Goal: Navigation & Orientation: Find specific page/section

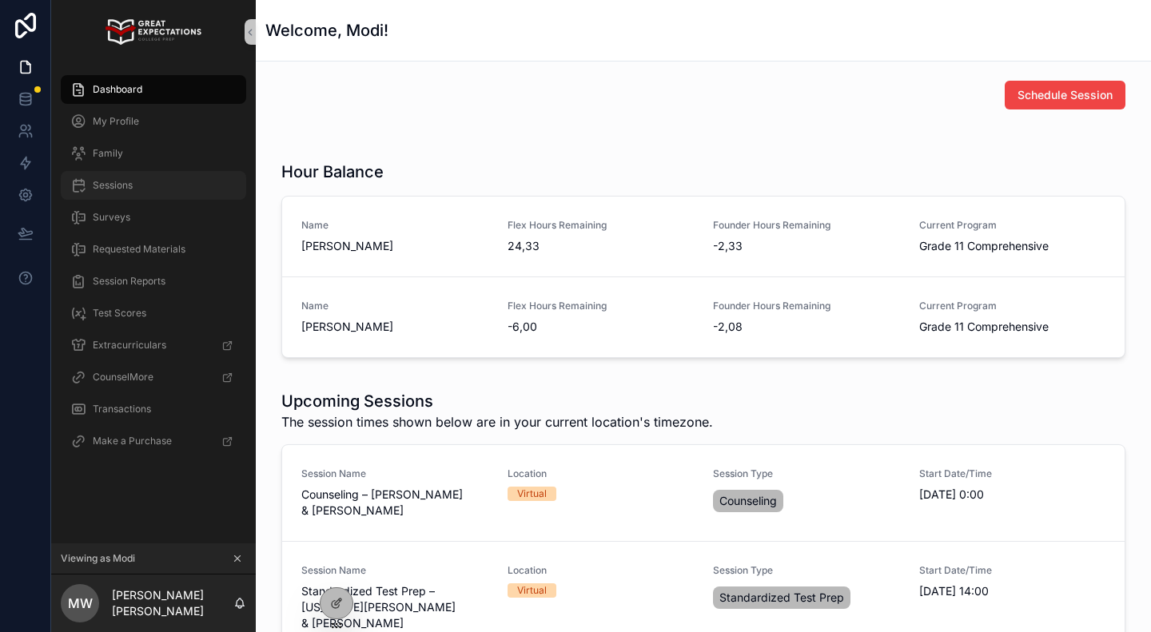
click at [121, 184] on span "Sessions" at bounding box center [113, 185] width 40 height 13
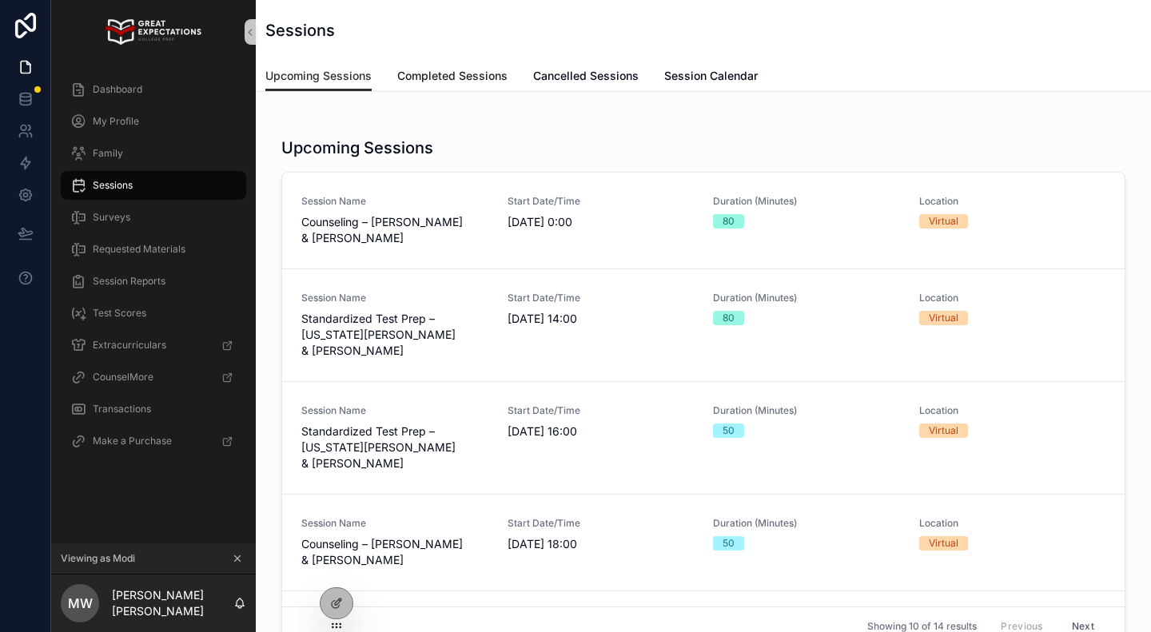
click at [451, 76] on span "Completed Sessions" at bounding box center [452, 76] width 110 height 16
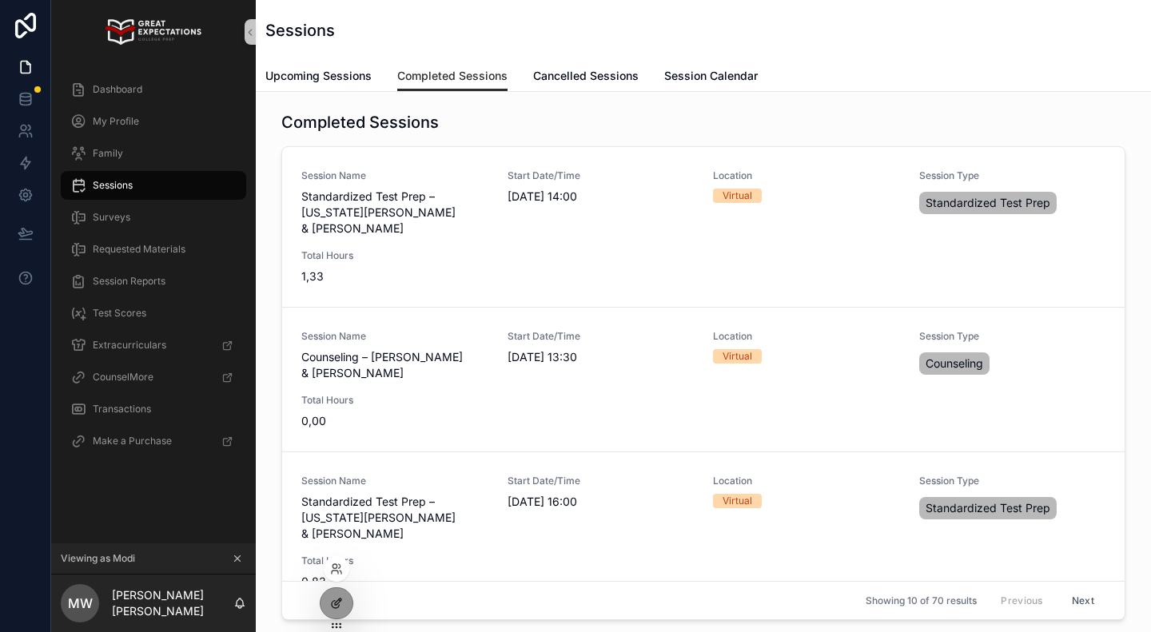
click at [338, 604] on icon at bounding box center [336, 603] width 13 height 13
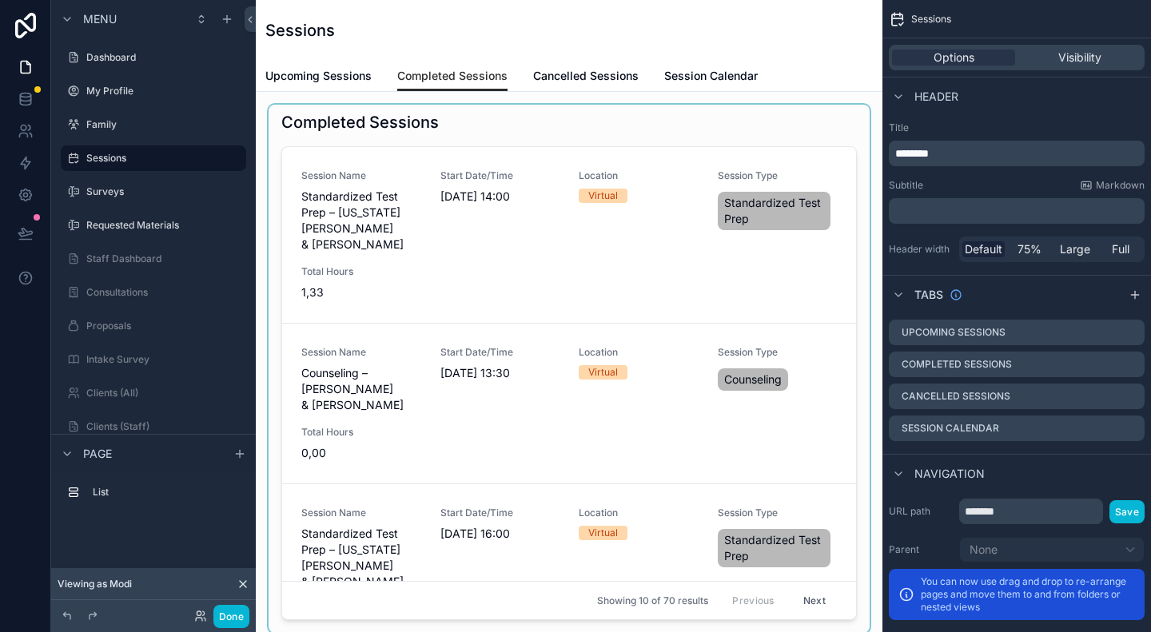
click at [318, 255] on div "scrollable content" at bounding box center [568, 369] width 601 height 528
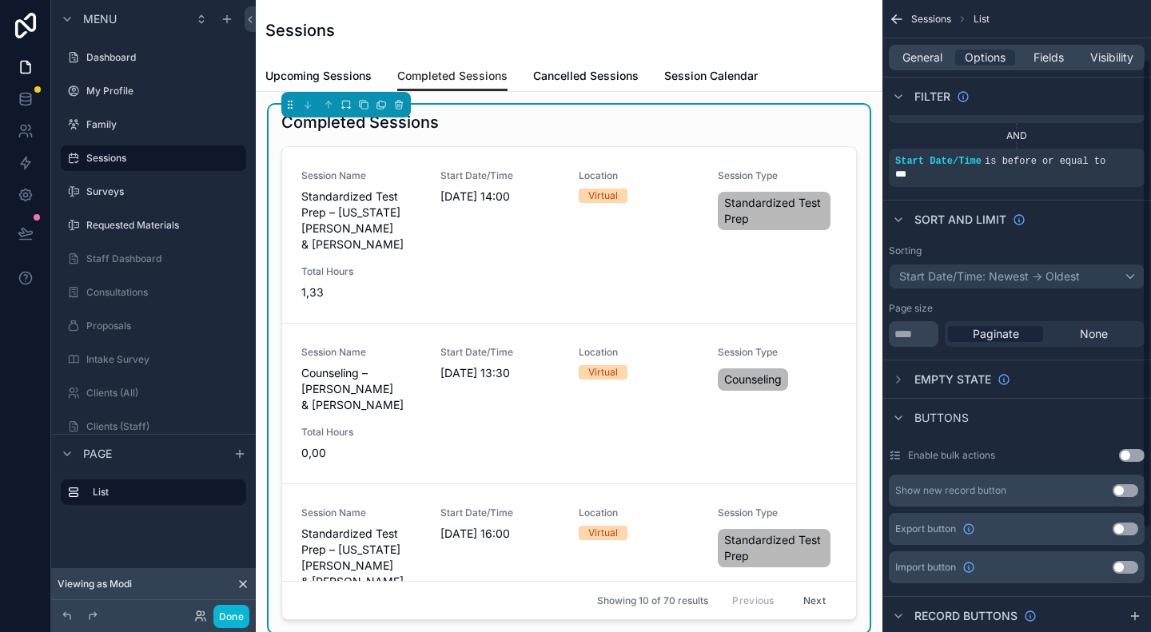
scroll to position [80, 0]
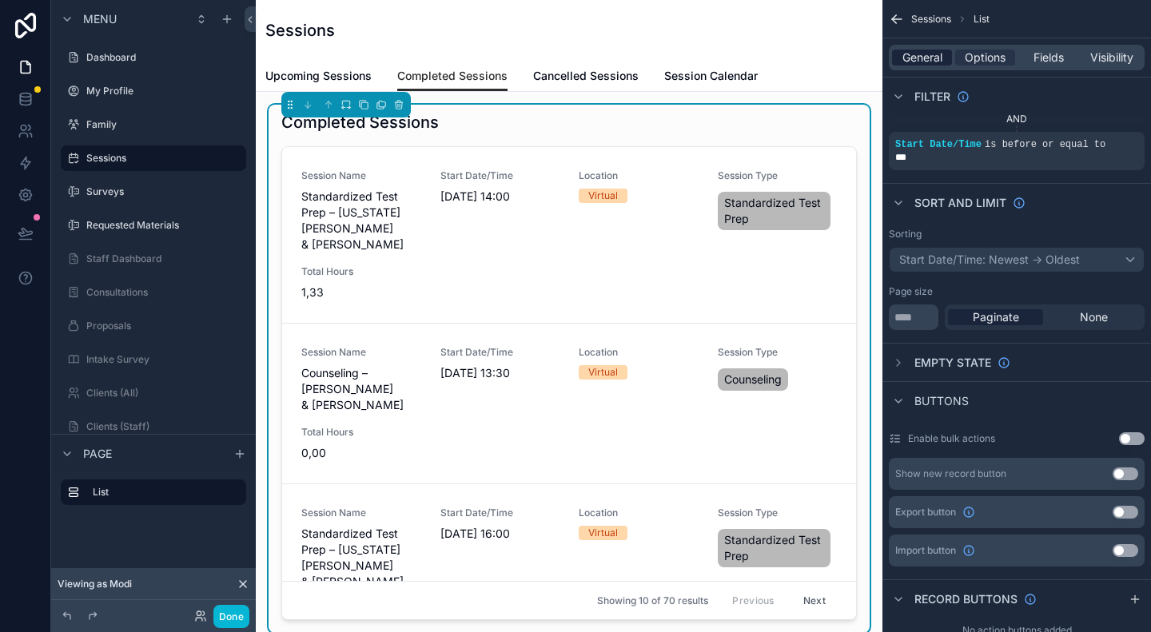
click at [912, 55] on span "General" at bounding box center [922, 58] width 40 height 16
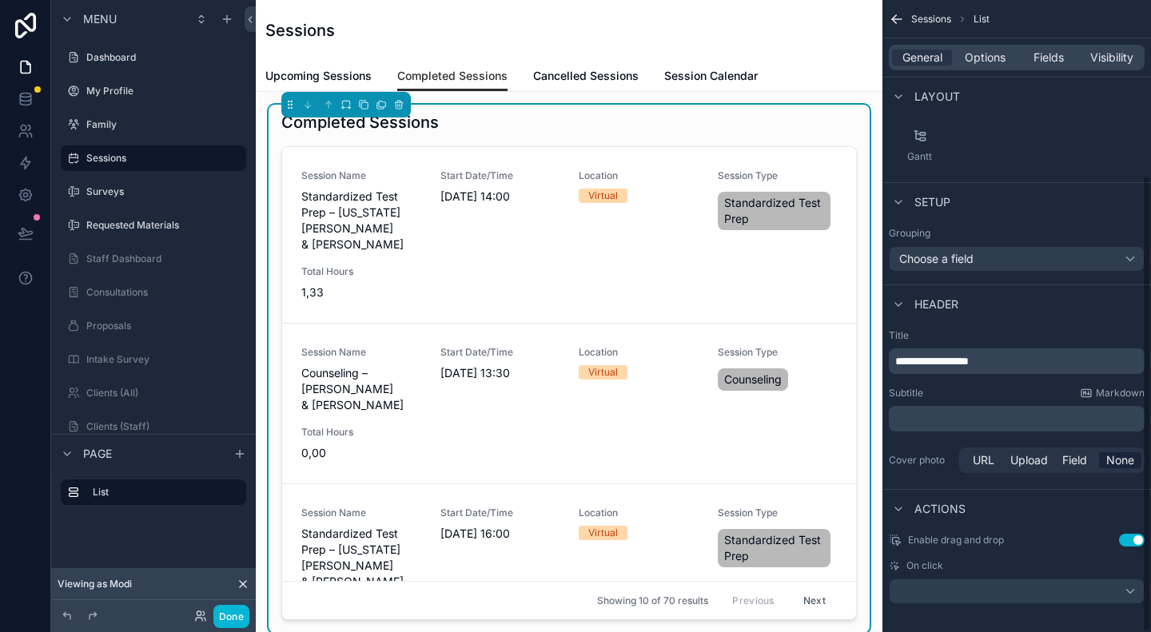
scroll to position [241, 0]
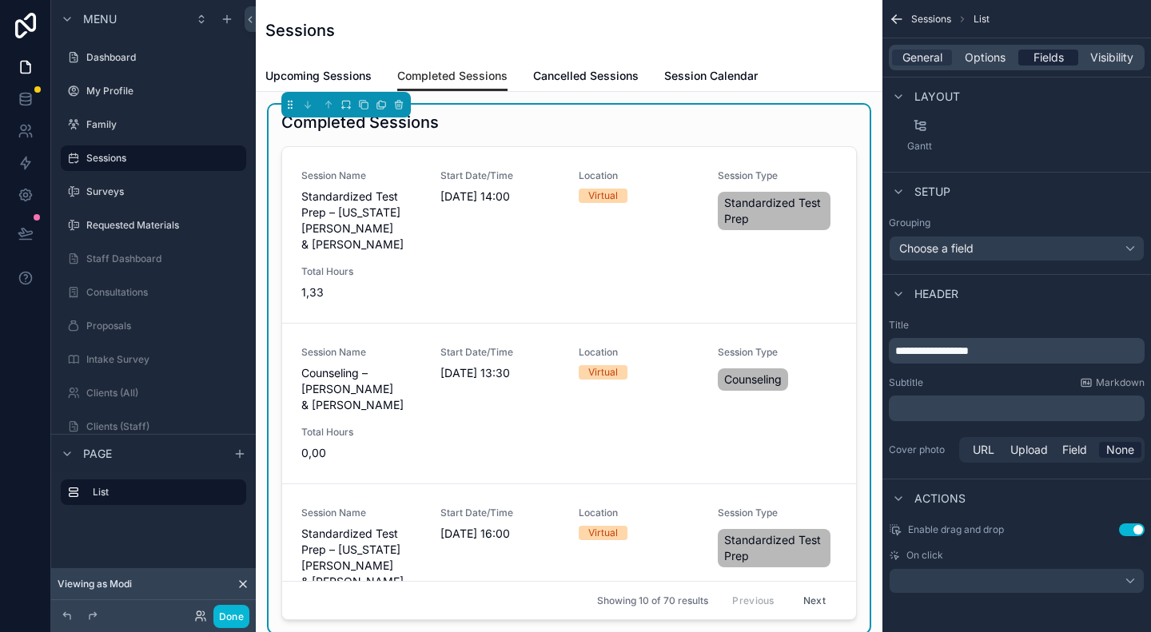
click at [1047, 55] on span "Fields" at bounding box center [1048, 58] width 30 height 16
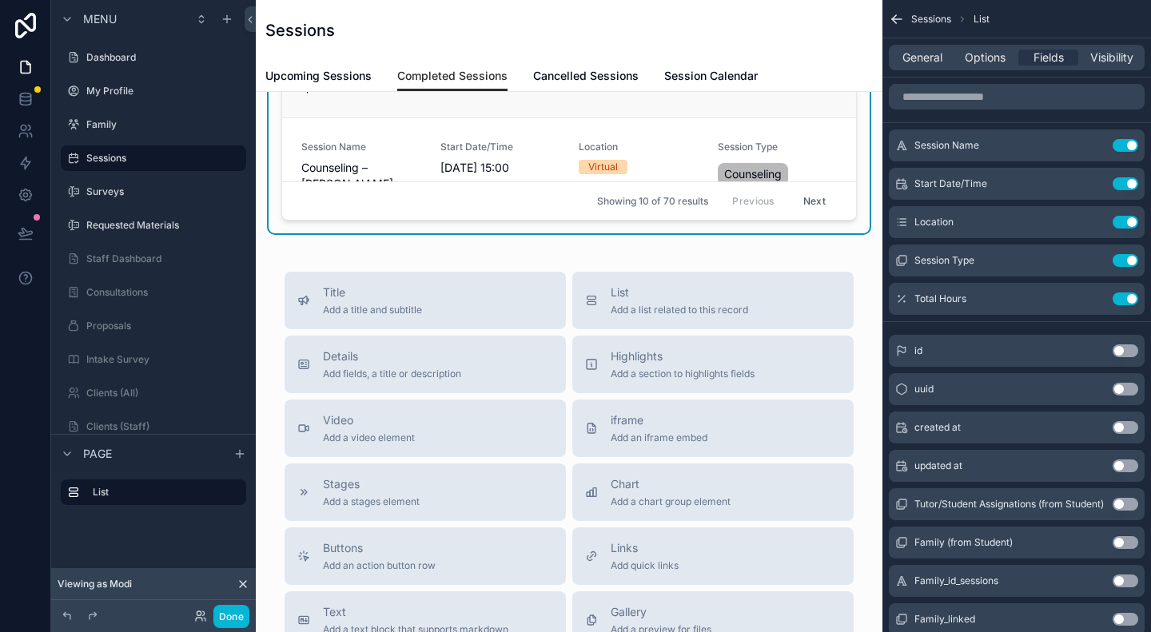
scroll to position [0, 0]
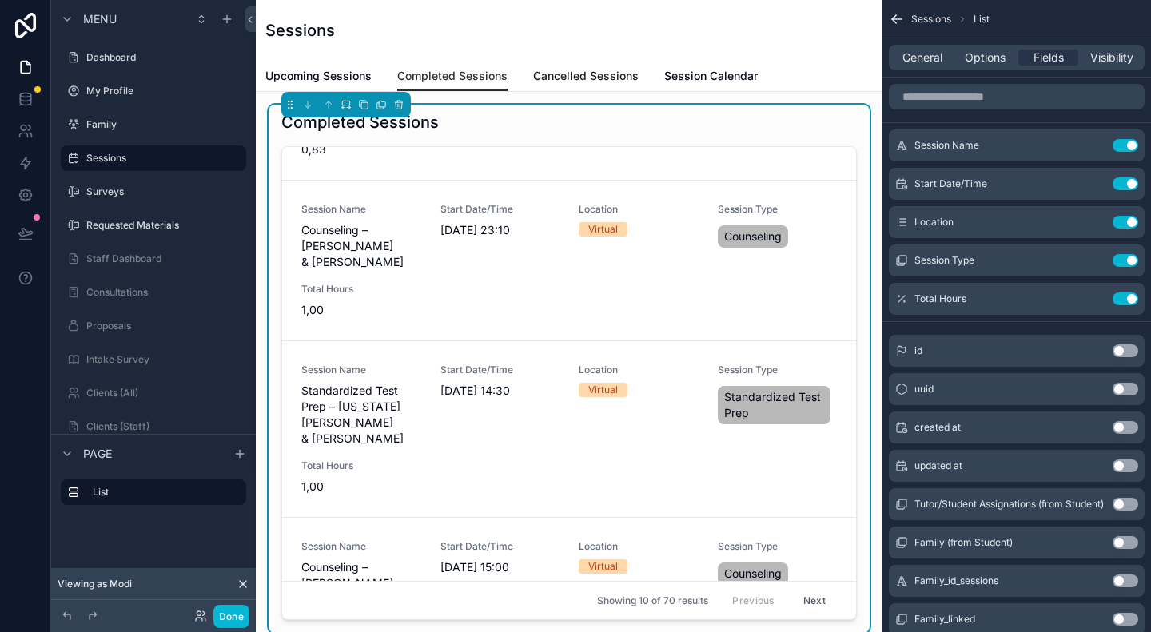
click at [578, 74] on span "Cancelled Sessions" at bounding box center [585, 76] width 105 height 16
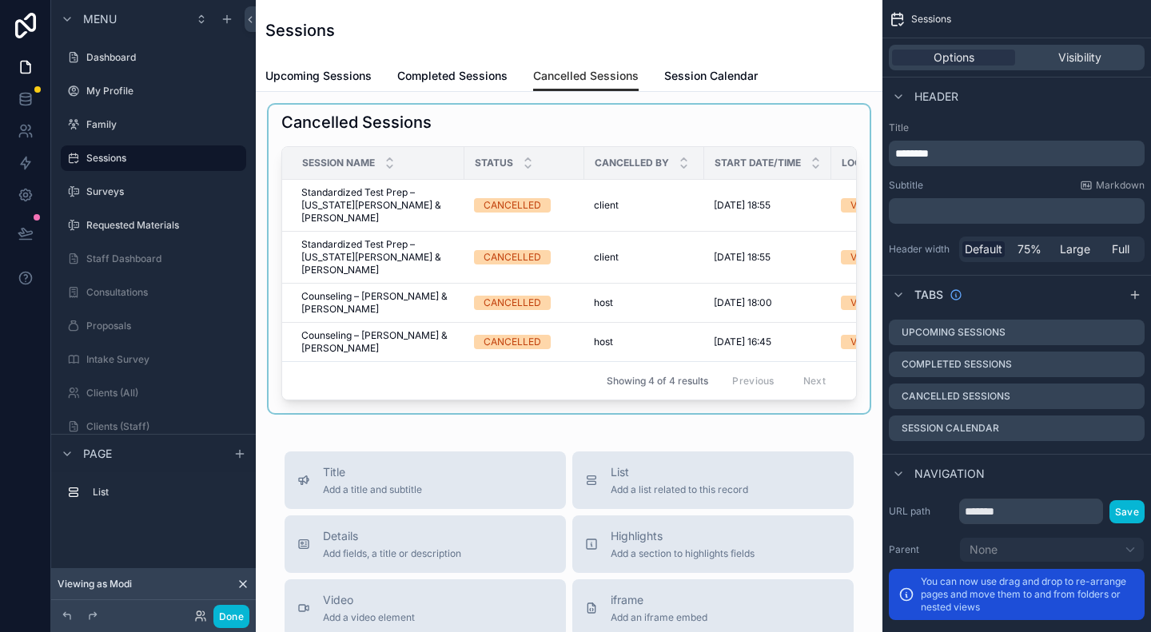
drag, startPoint x: 521, startPoint y: 403, endPoint x: 593, endPoint y: 414, distance: 72.7
click at [597, 413] on div "scrollable content" at bounding box center [568, 259] width 601 height 308
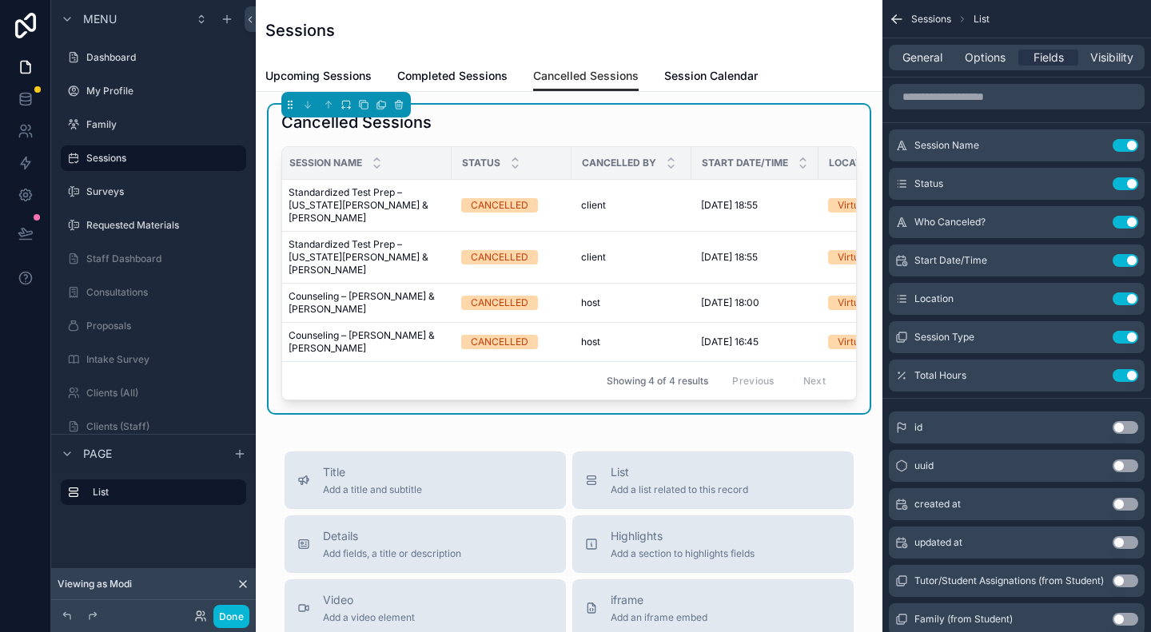
scroll to position [0, 12]
click at [106, 56] on label "Dashboard" at bounding box center [150, 57] width 128 height 13
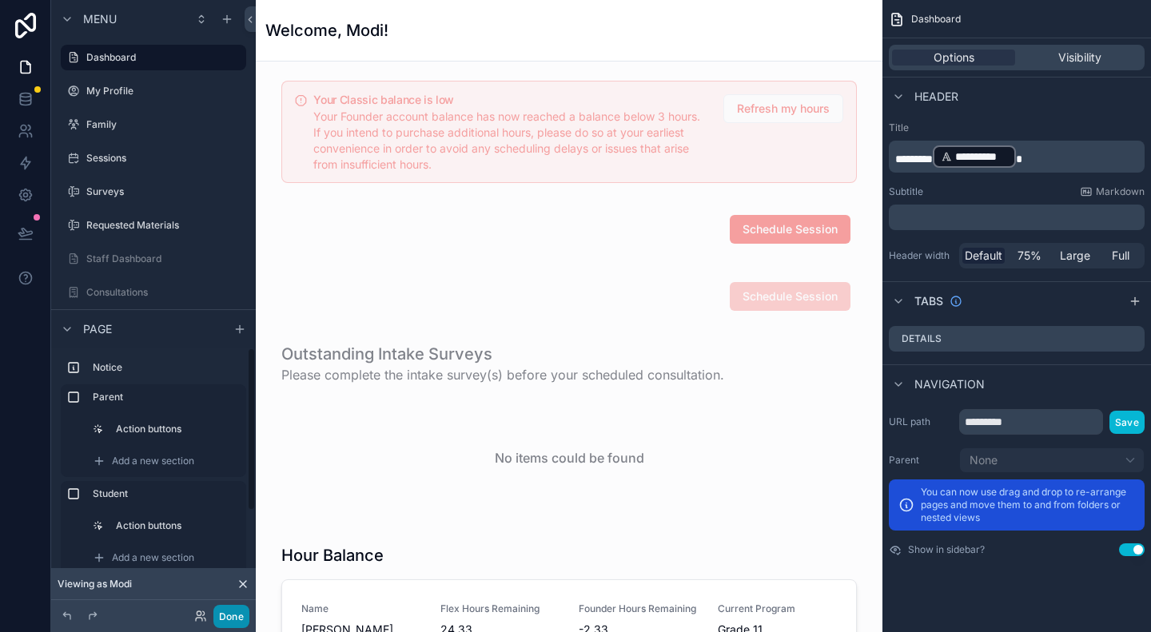
click at [236, 617] on button "Done" at bounding box center [231, 616] width 36 height 23
